Goal: Information Seeking & Learning: Compare options

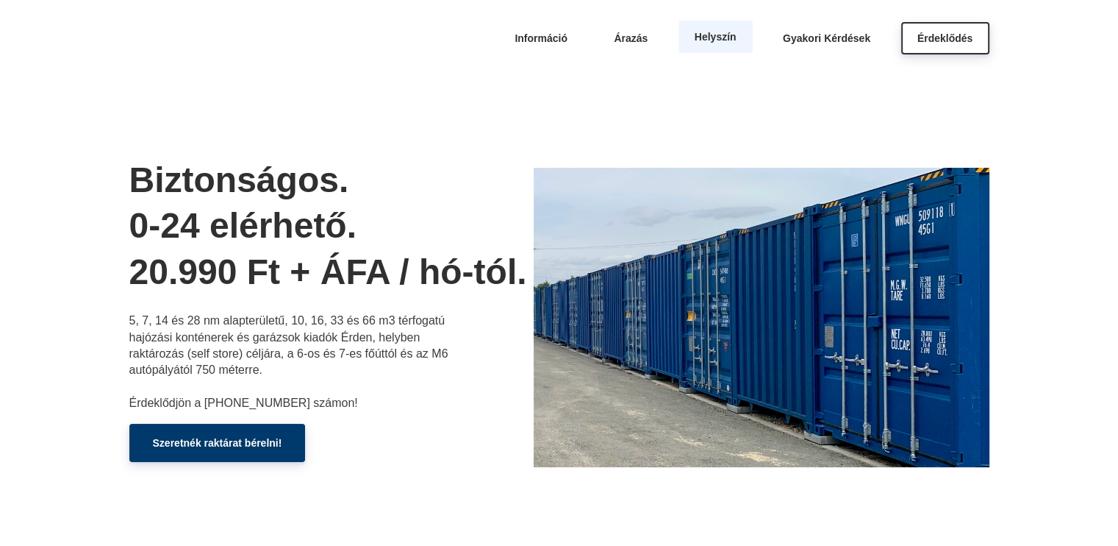
click at [730, 37] on span "Helyszín" at bounding box center [716, 37] width 42 height 12
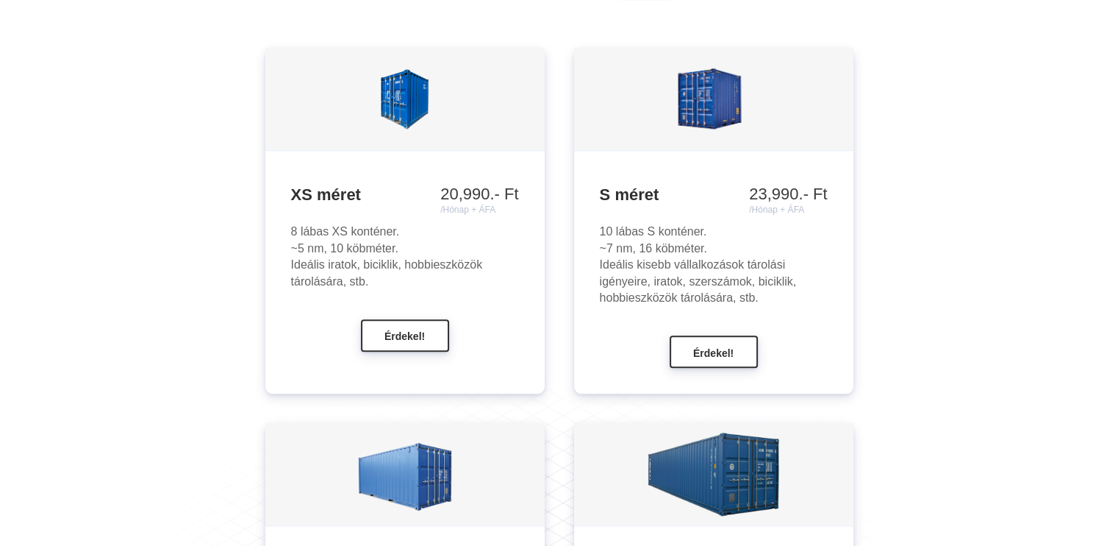
scroll to position [1299, 0]
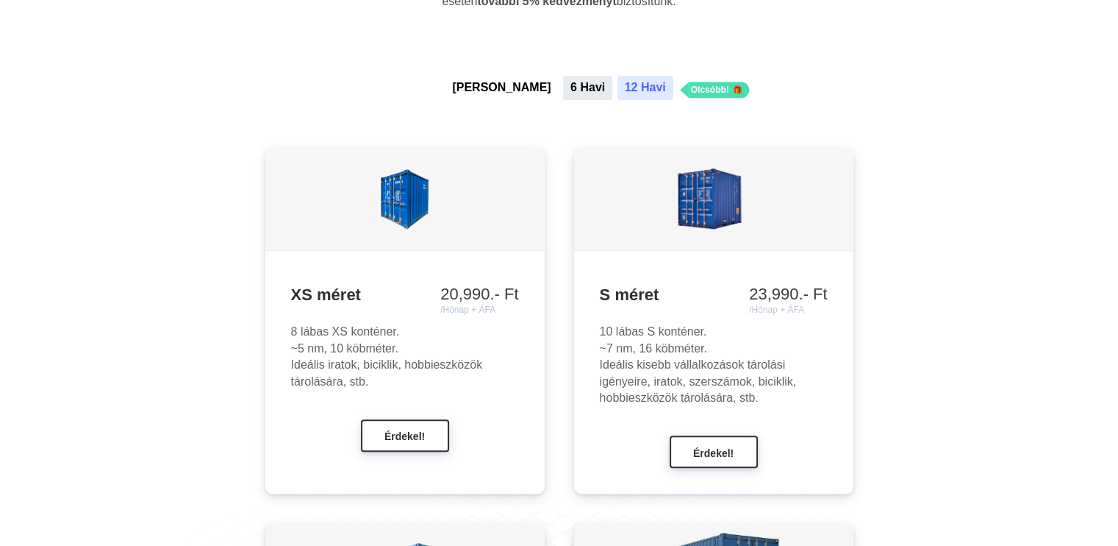
click at [563, 90] on button "6 Havi" at bounding box center [587, 88] width 49 height 24
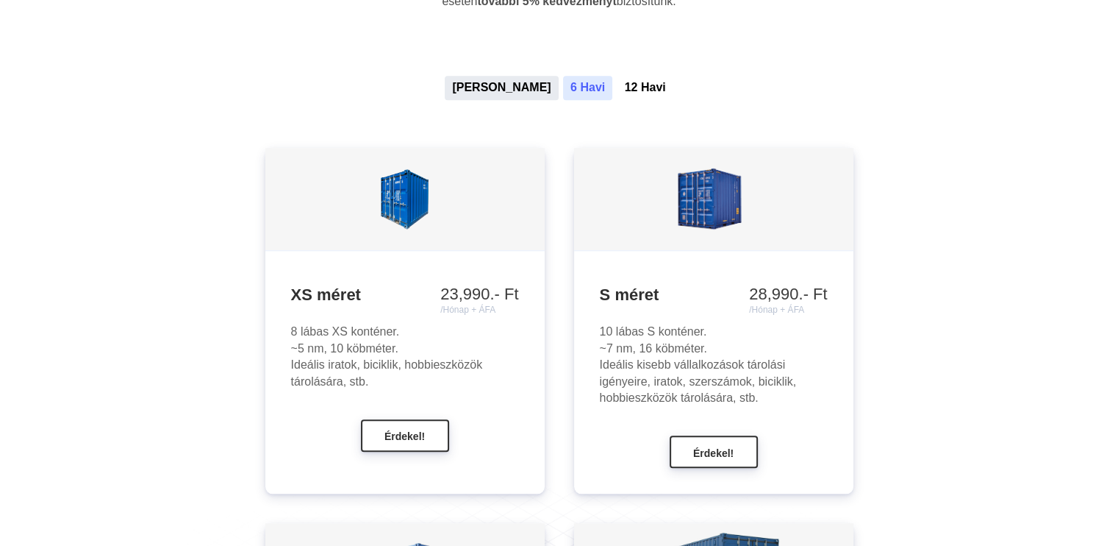
click at [505, 87] on button "[PERSON_NAME]" at bounding box center [501, 88] width 113 height 24
click at [563, 87] on button "6 Havi" at bounding box center [587, 88] width 49 height 24
click at [618, 87] on button "12 Havi" at bounding box center [646, 88] width 56 height 24
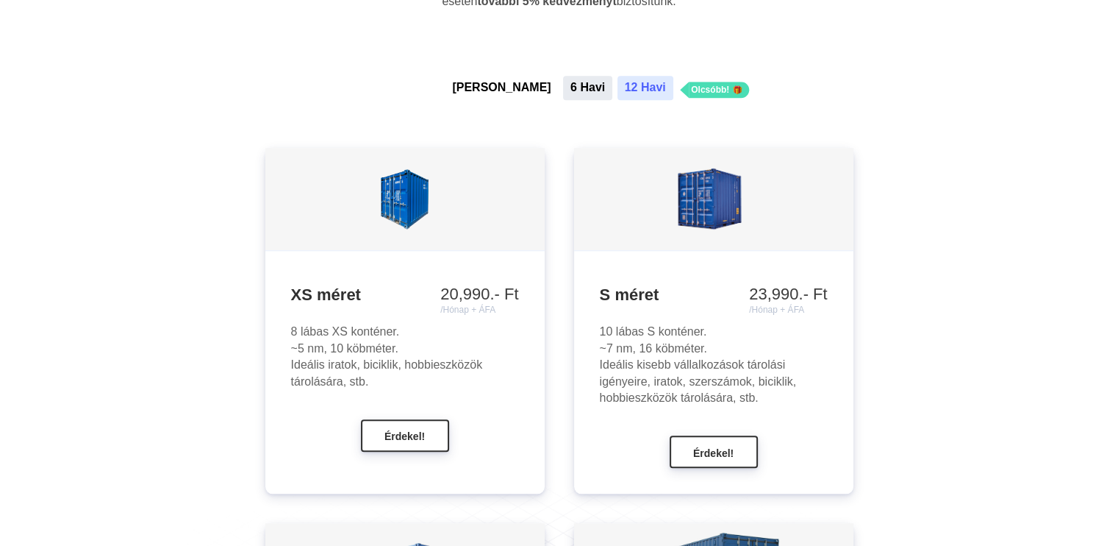
click at [563, 87] on button "6 Havi" at bounding box center [587, 88] width 49 height 24
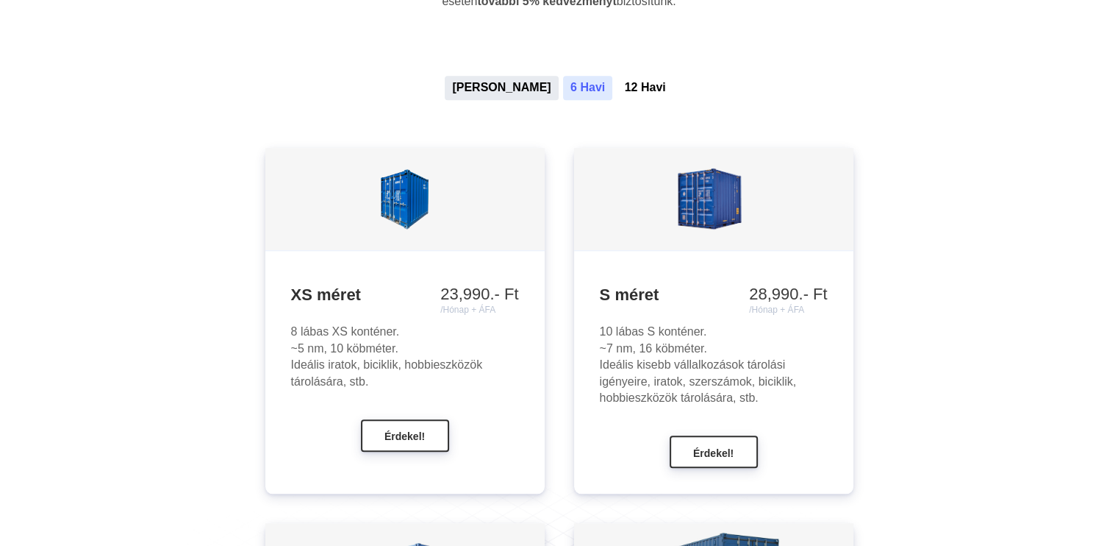
click at [515, 87] on button "[PERSON_NAME]" at bounding box center [501, 88] width 113 height 24
click at [563, 93] on button "6 Havi" at bounding box center [587, 88] width 49 height 24
click at [618, 78] on button "12 Havi" at bounding box center [646, 88] width 56 height 24
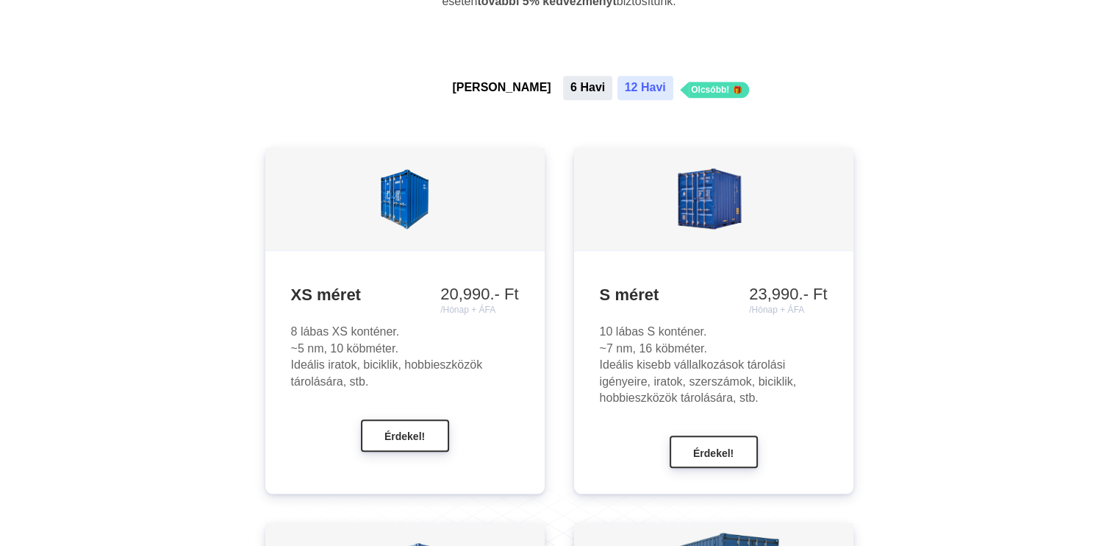
click at [565, 85] on button "6 Havi" at bounding box center [587, 88] width 49 height 24
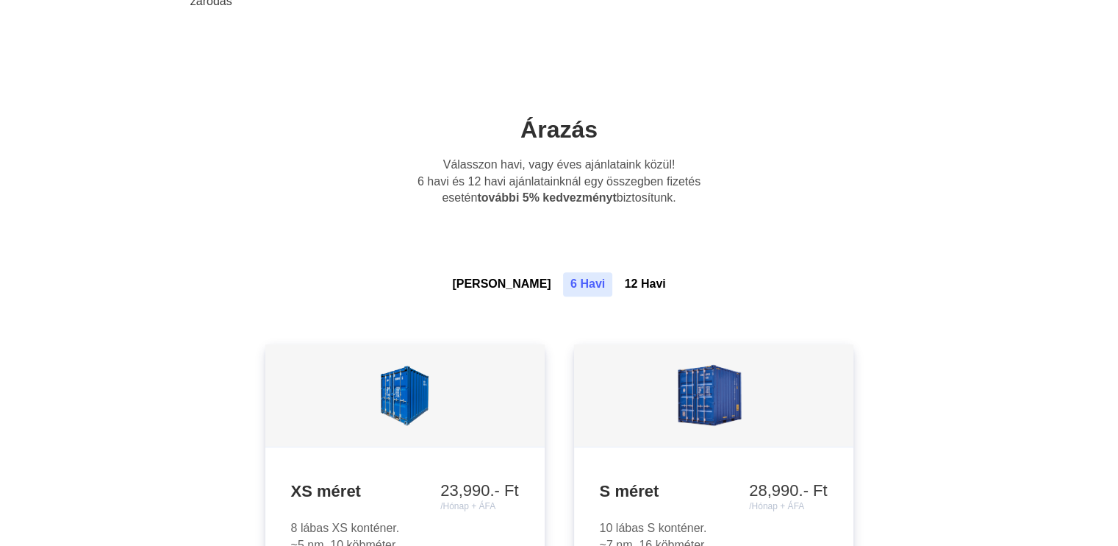
scroll to position [1078, 0]
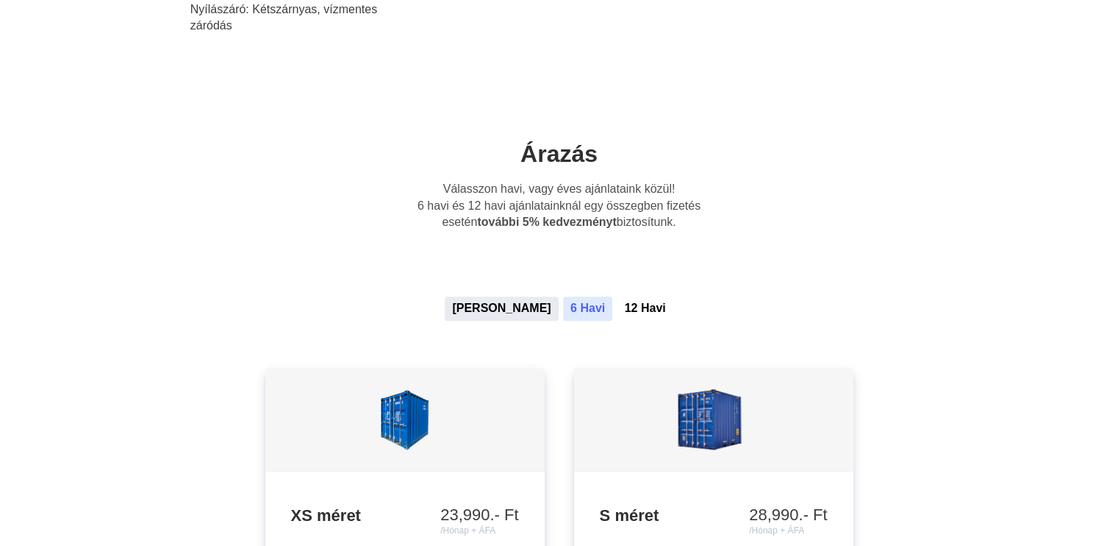
click at [506, 310] on button "[PERSON_NAME]" at bounding box center [501, 308] width 113 height 24
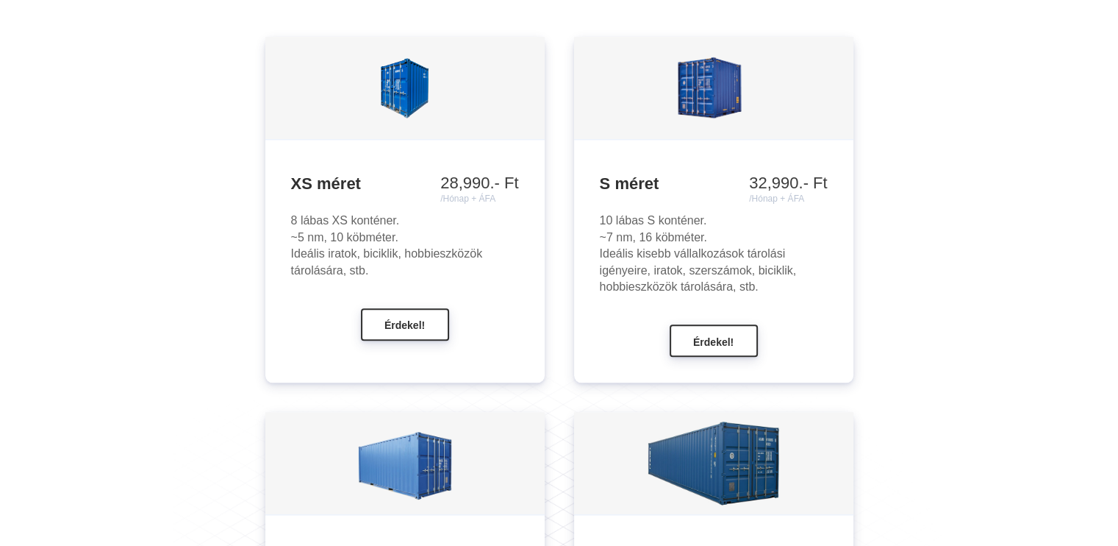
scroll to position [1151, 0]
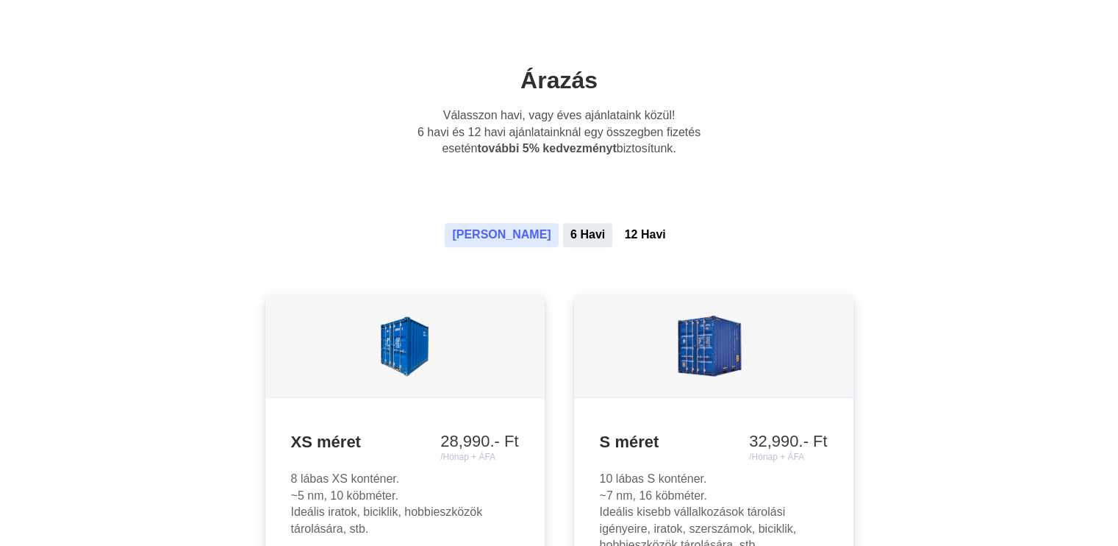
click at [563, 232] on button "6 Havi" at bounding box center [587, 235] width 49 height 24
click at [618, 237] on button "12 Havi" at bounding box center [646, 235] width 56 height 24
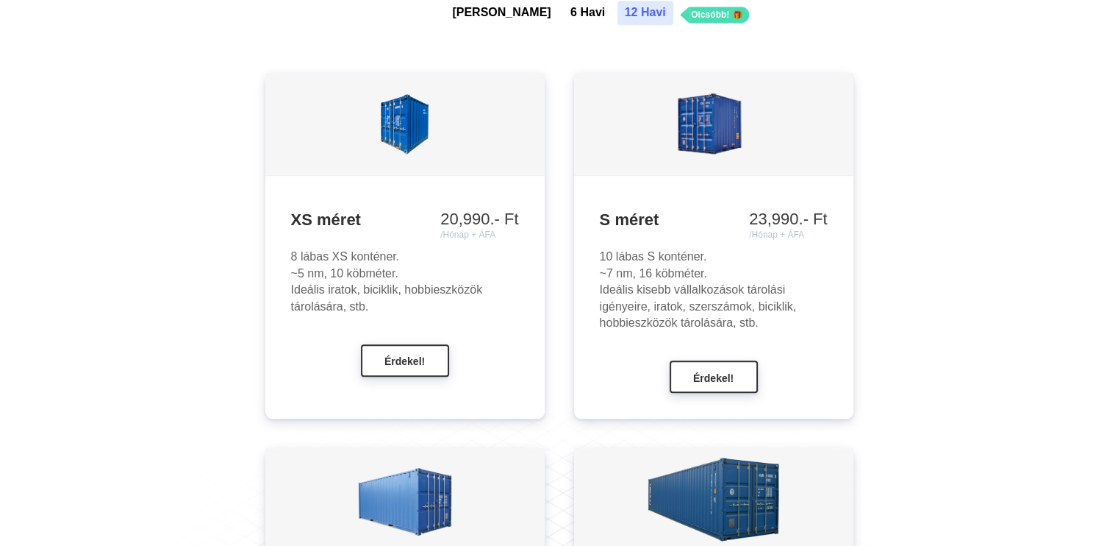
scroll to position [1372, 0]
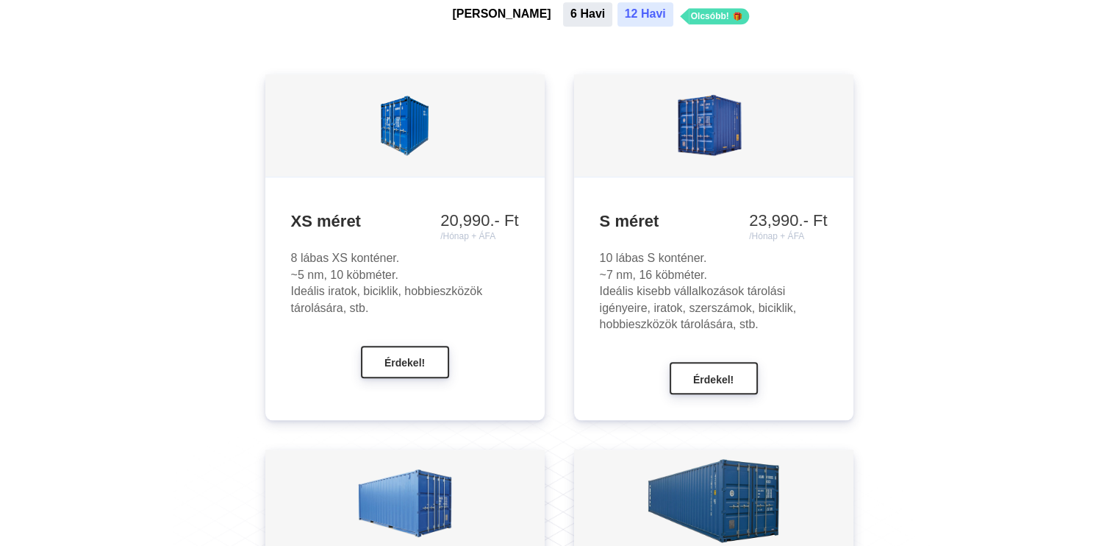
click at [563, 17] on button "6 Havi" at bounding box center [587, 14] width 49 height 24
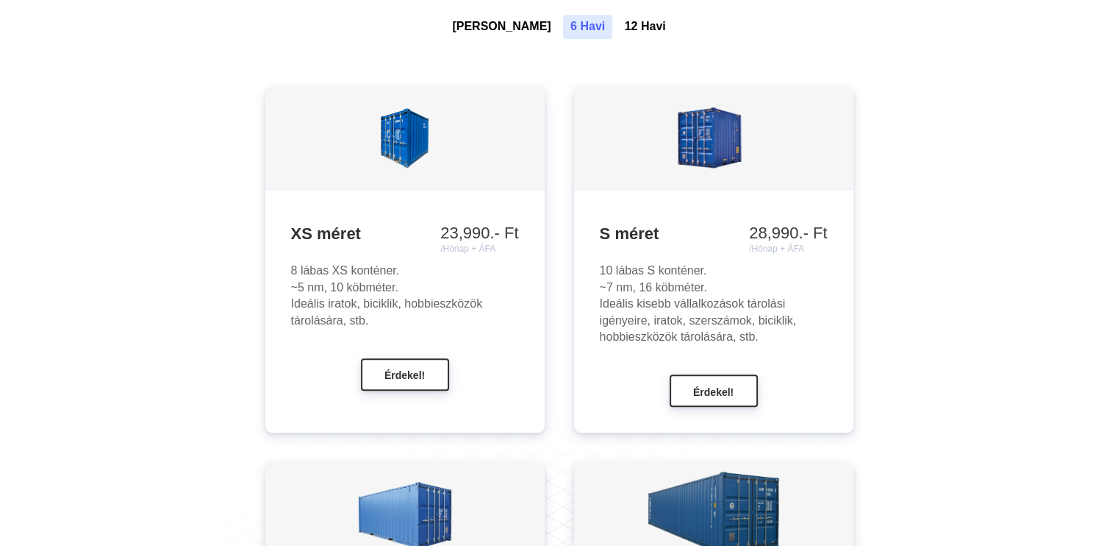
scroll to position [1225, 0]
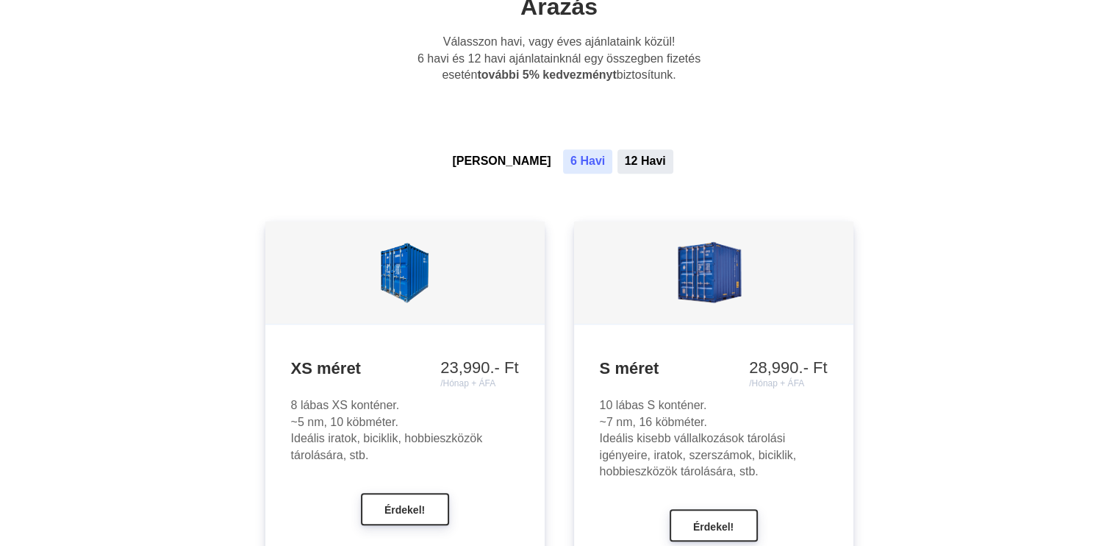
click at [618, 157] on button "12 Havi" at bounding box center [646, 161] width 56 height 24
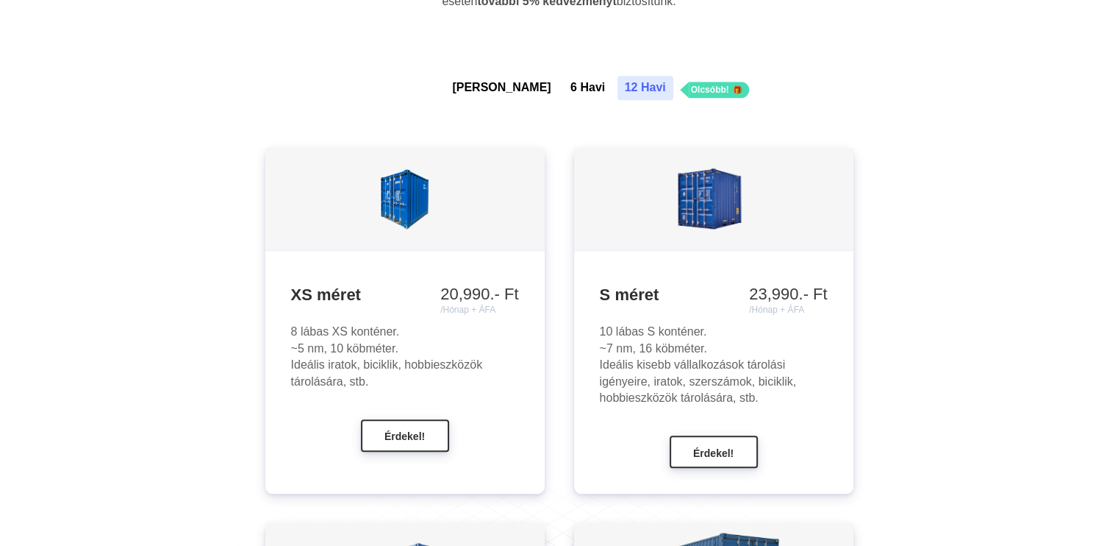
click at [691, 90] on span "Olcsóbb!" at bounding box center [710, 90] width 38 height 10
click at [507, 87] on button "[PERSON_NAME]" at bounding box center [501, 88] width 113 height 24
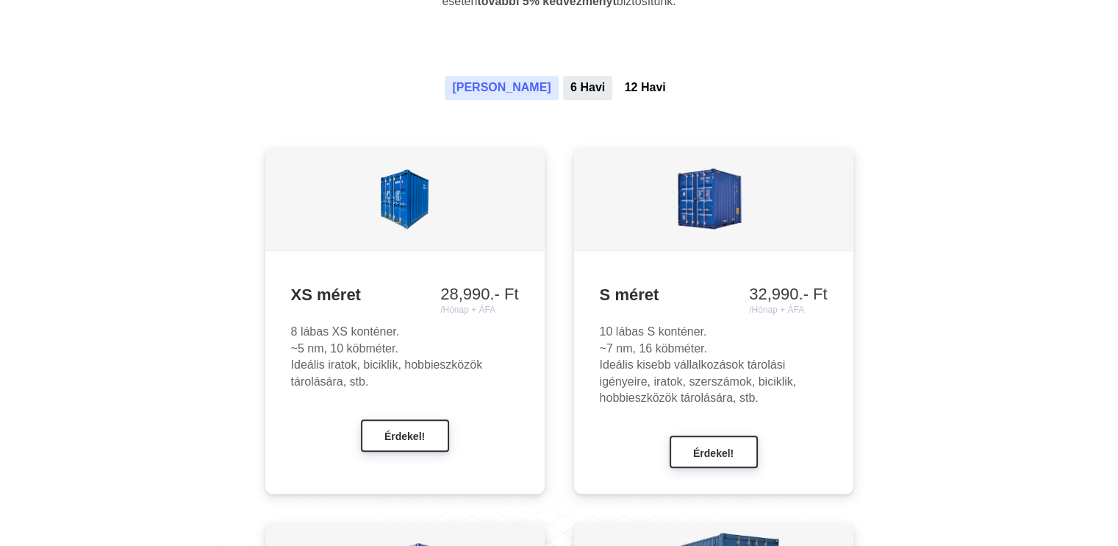
click at [563, 87] on button "6 Havi" at bounding box center [587, 88] width 49 height 24
click at [618, 92] on button "12 Havi" at bounding box center [646, 88] width 56 height 24
click at [563, 88] on button "6 Havi" at bounding box center [587, 88] width 49 height 24
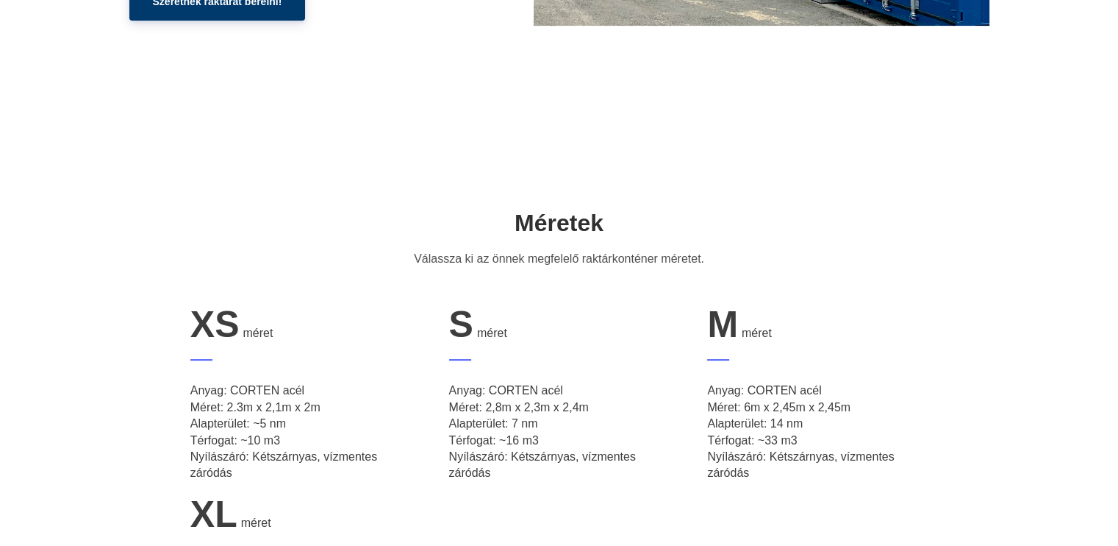
scroll to position [0, 0]
